Goal: Submit feedback/report problem: Submit feedback/report problem

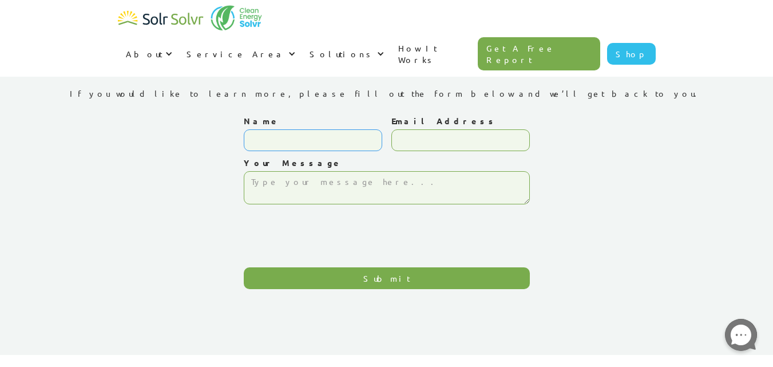
click at [272, 144] on input "Name" at bounding box center [313, 140] width 139 height 22
type input "[PERSON_NAME]"
type input "kellyseowebdigital@gmail.com"
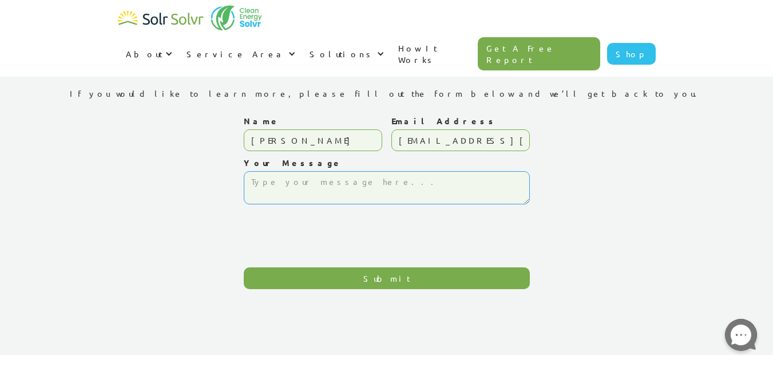
click at [293, 193] on textarea "Your Message" at bounding box center [387, 187] width 286 height 33
paste textarea "Re: SEO Report Hello Good Morning, I was checking your website and see you have…"
type textarea "Re: SEO Report Hello Good Morning, I was checking your website and see you have…"
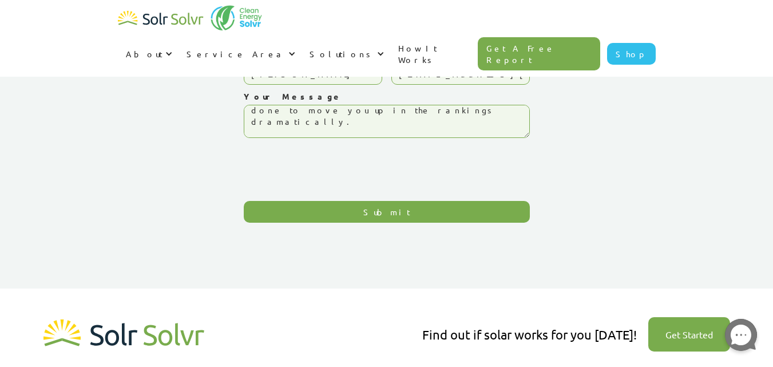
scroll to position [114, 0]
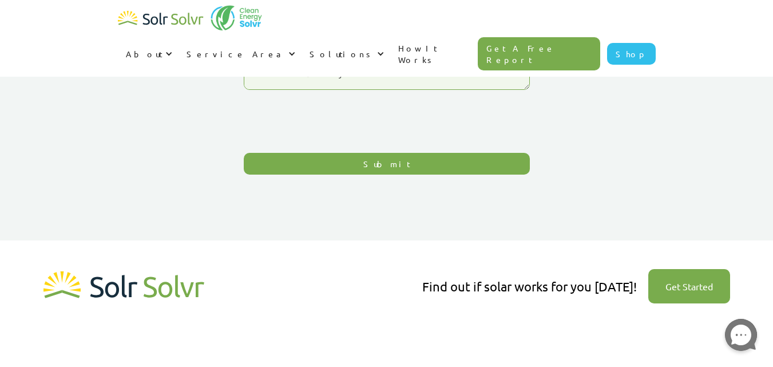
drag, startPoint x: 341, startPoint y: 159, endPoint x: 466, endPoint y: 183, distance: 127.7
click at [341, 161] on input "Submit" at bounding box center [387, 164] width 286 height 22
type input "Please wait..."
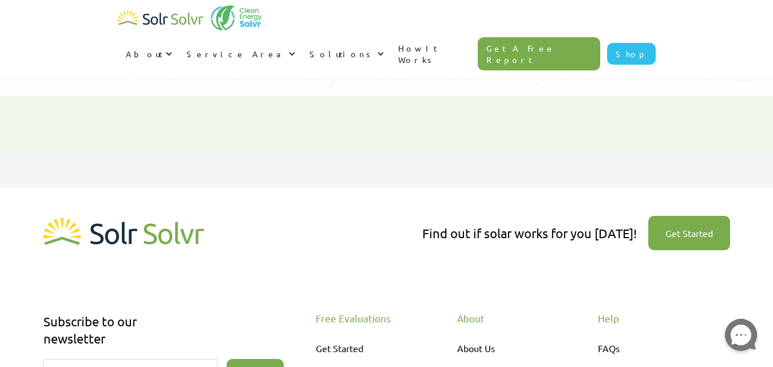
scroll to position [2, 0]
